Goal: Navigation & Orientation: Find specific page/section

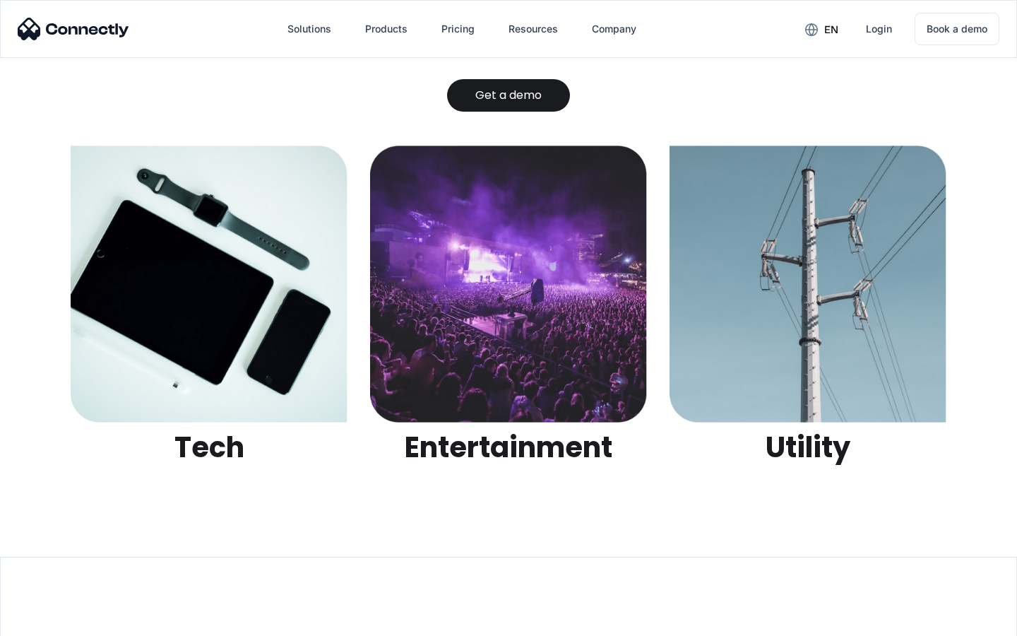
scroll to position [4458, 0]
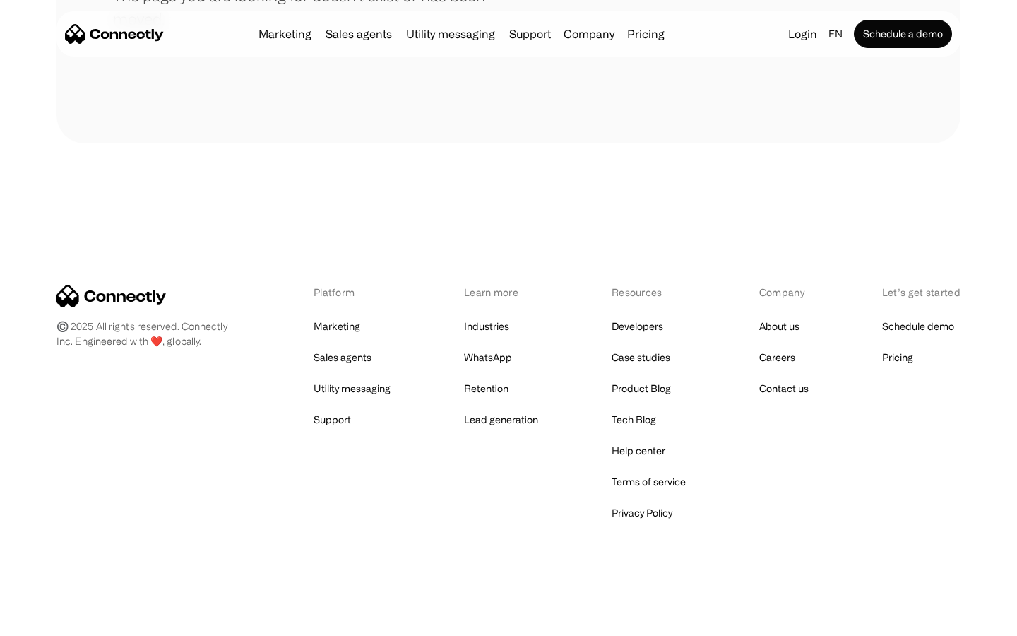
scroll to position [258, 0]
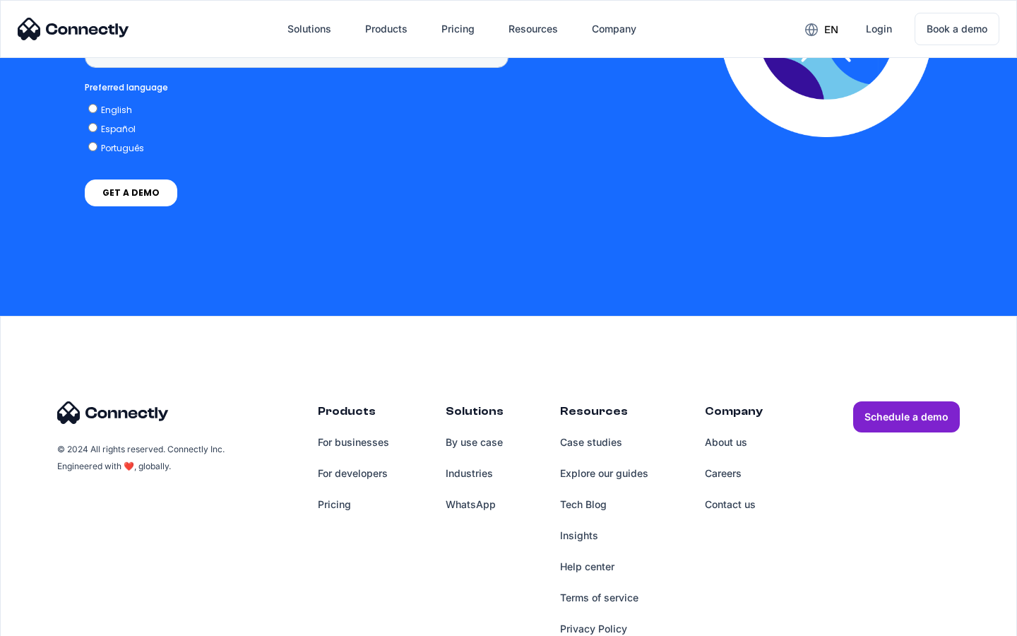
scroll to position [1071, 0]
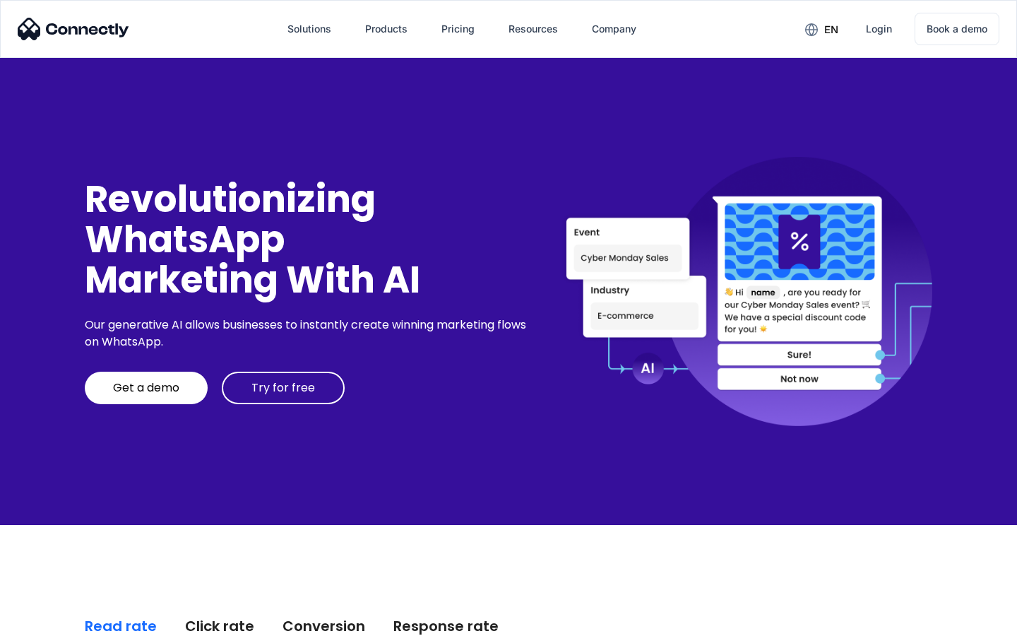
scroll to position [3598, 0]
